Goal: Book appointment/travel/reservation

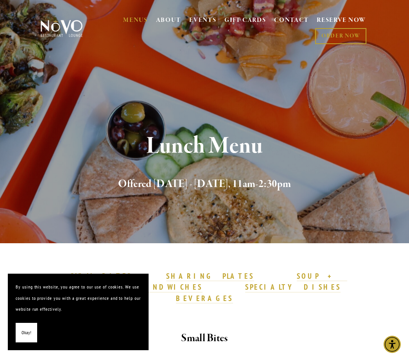
click at [340, 21] on link "RESERVE NOW" at bounding box center [341, 20] width 49 height 15
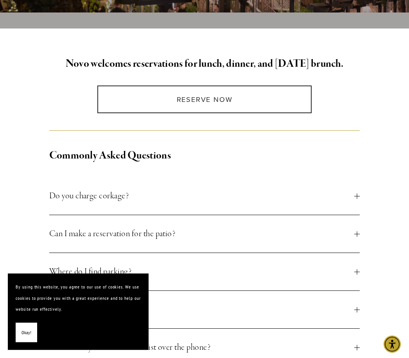
scroll to position [206, 0]
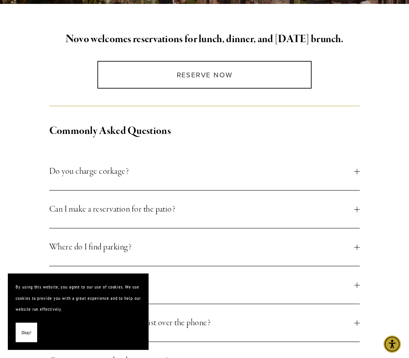
click at [358, 175] on button "Do you charge corkage?" at bounding box center [204, 172] width 311 height 38
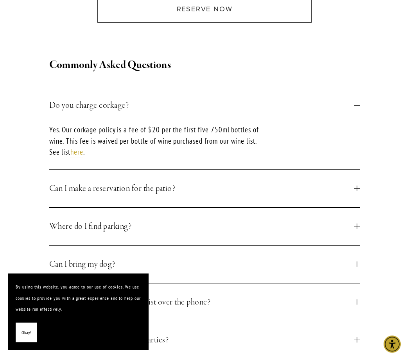
scroll to position [296, 0]
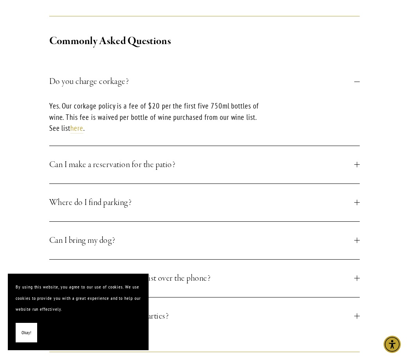
click at [357, 170] on button "Can I make a reservation for the patio?" at bounding box center [204, 165] width 311 height 38
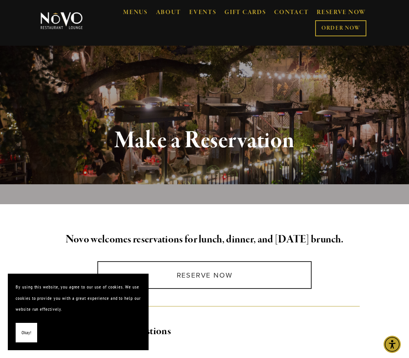
scroll to position [66, 0]
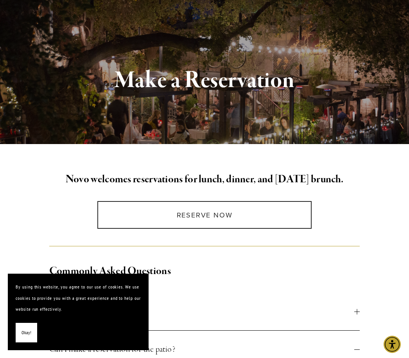
click at [204, 211] on link "Reserve Now" at bounding box center [204, 215] width 215 height 28
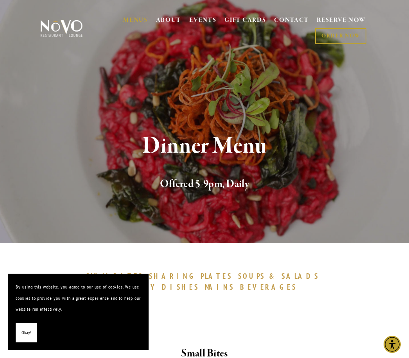
click at [30, 337] on span "Okay!" at bounding box center [26, 333] width 10 height 11
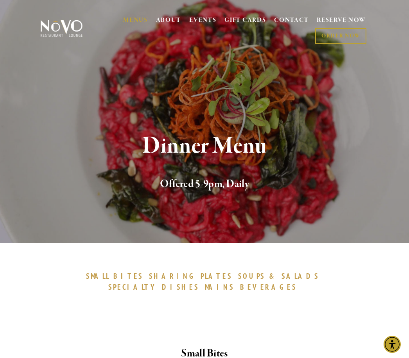
click at [338, 21] on link "RESERVE NOW" at bounding box center [341, 20] width 49 height 15
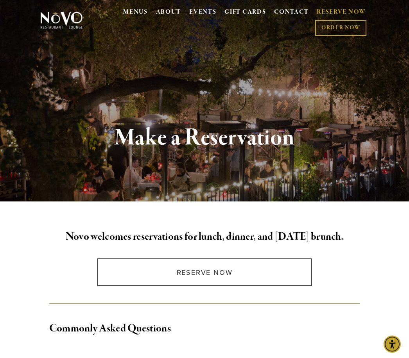
scroll to position [14, 0]
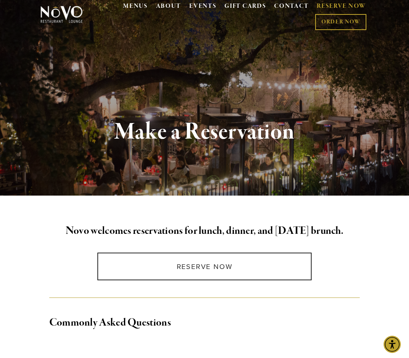
click at [207, 266] on link "Reserve Now" at bounding box center [204, 267] width 215 height 28
